Goal: Transaction & Acquisition: Purchase product/service

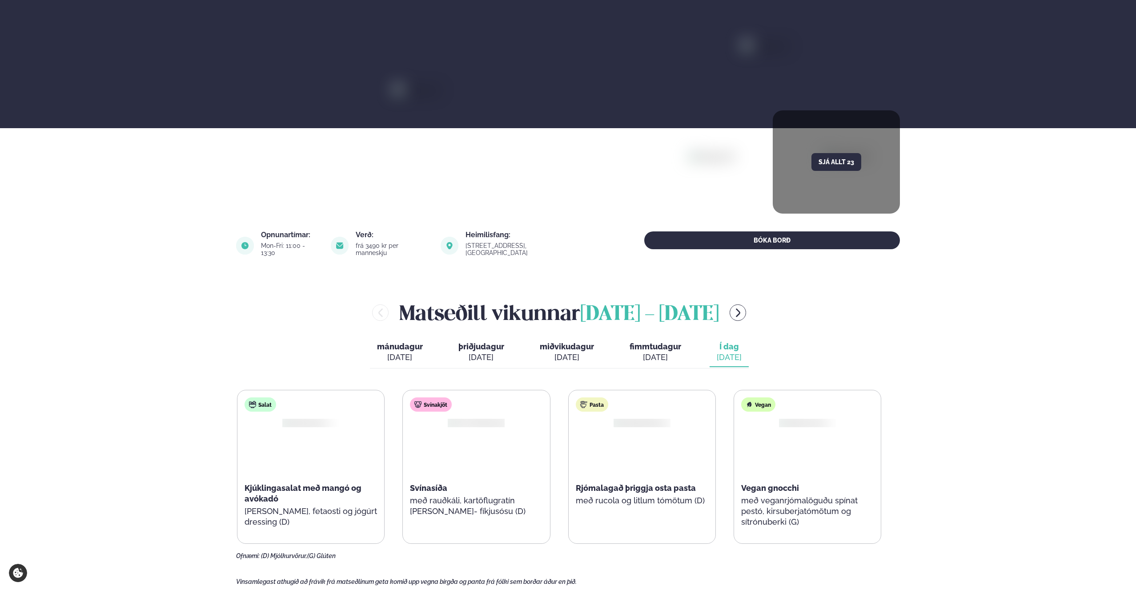
scroll to position [217, 0]
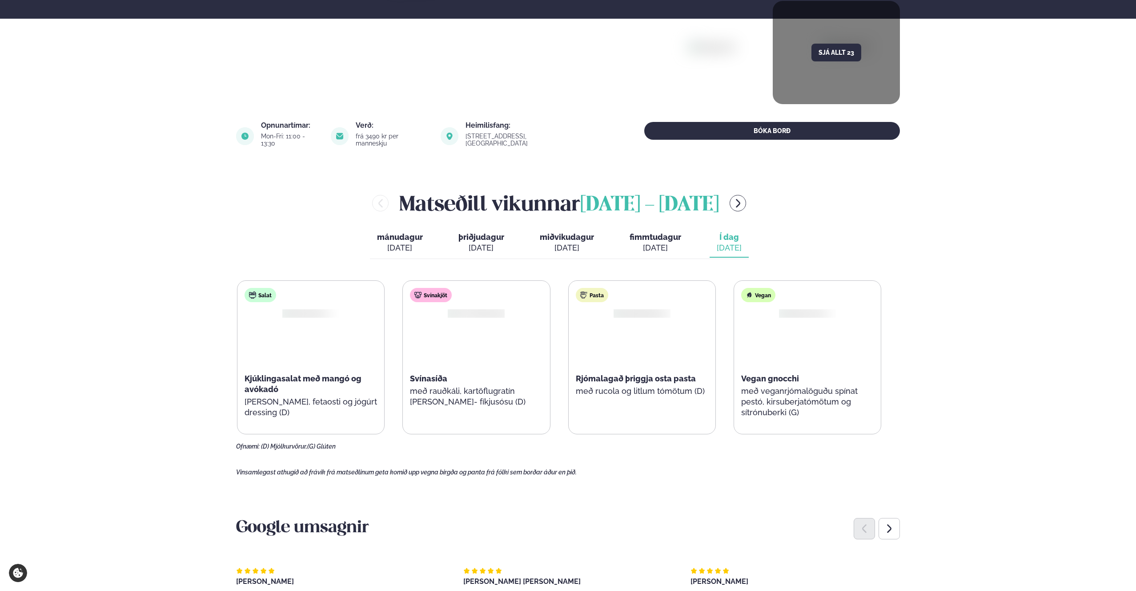
click at [483, 361] on div "Svínakjöt Svínasíða með rauðkáli, kartöflugratín og lauk- fíkjusósu (D)" at bounding box center [476, 352] width 147 height 142
click at [485, 320] on div at bounding box center [476, 337] width 57 height 57
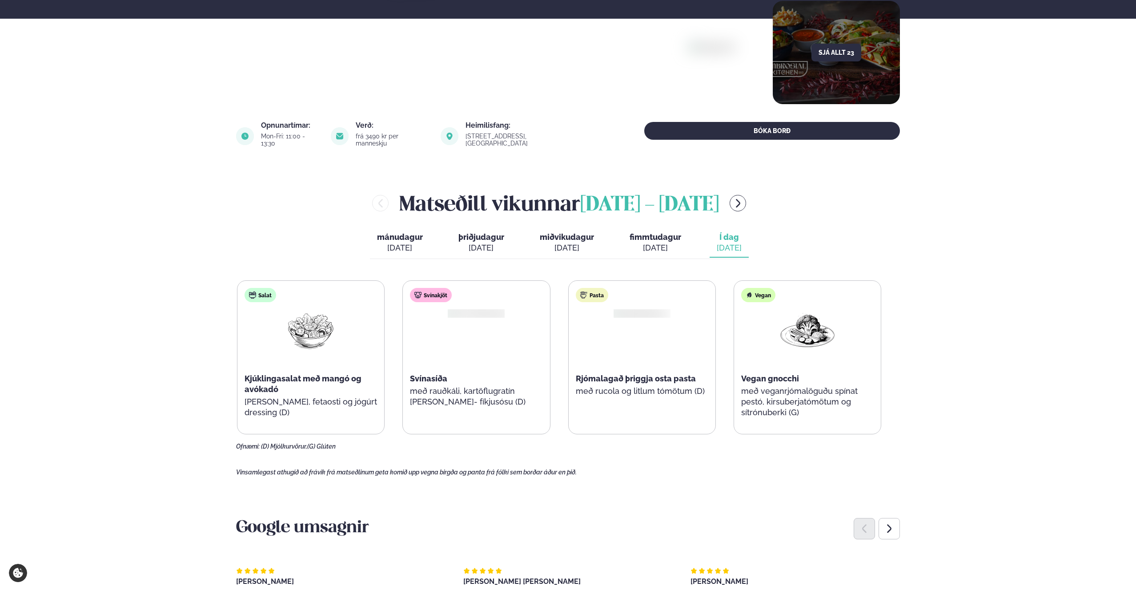
click at [466, 362] on div "Svínakjöt Svínasíða með rauðkáli, kartöflugratín og lauk- fíkjusósu (D)" at bounding box center [476, 352] width 147 height 142
click at [475, 308] on img at bounding box center [476, 313] width 67 height 10
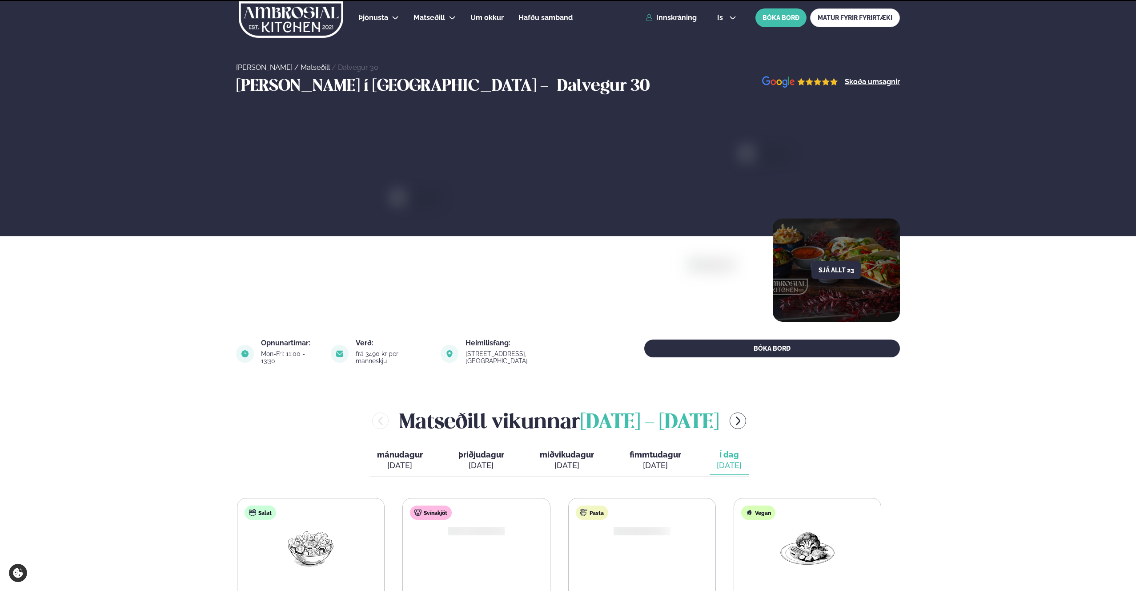
scroll to position [217, 0]
